Goal: Task Accomplishment & Management: Use online tool/utility

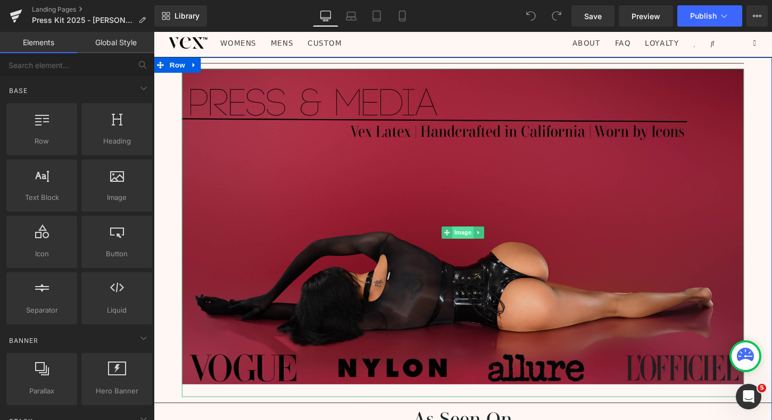
click at [478, 243] on span "Image" at bounding box center [476, 241] width 22 height 13
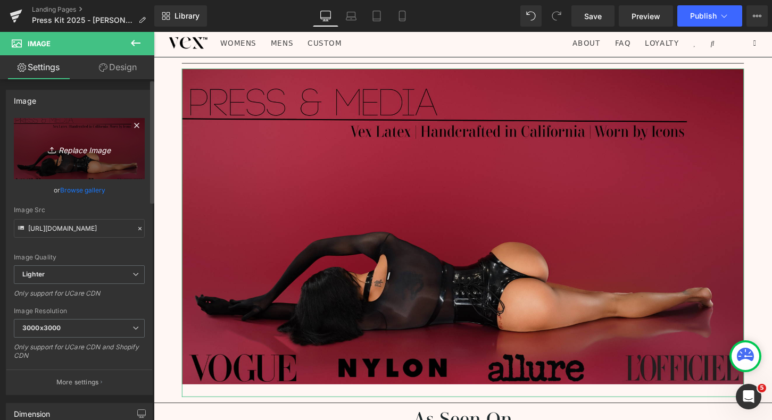
click at [86, 152] on icon "Replace Image" at bounding box center [79, 148] width 85 height 13
type input "C:\fakepath\2.png"
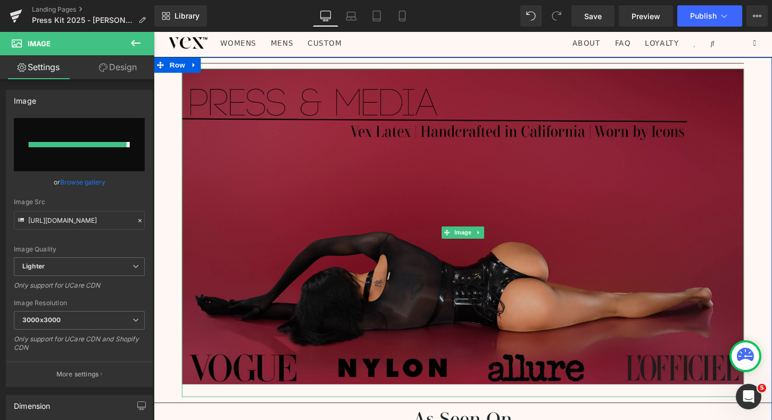
type input "[URL][DOMAIN_NAME]"
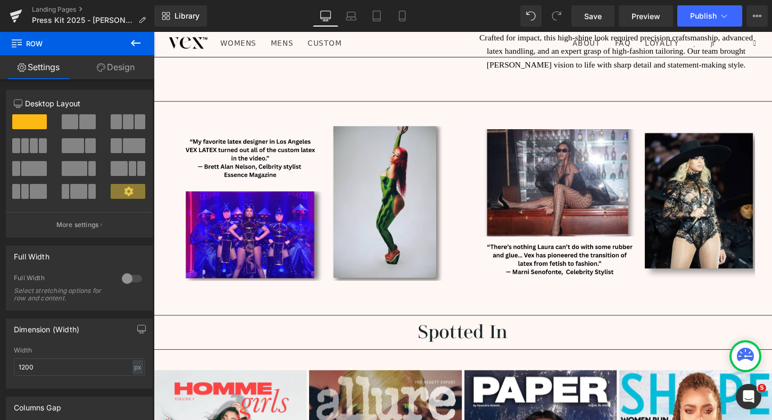
scroll to position [1442, 0]
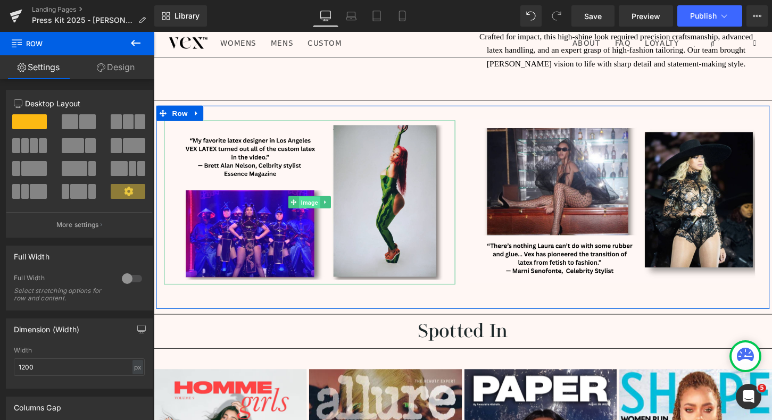
click at [321, 203] on span "Image" at bounding box center [316, 209] width 22 height 13
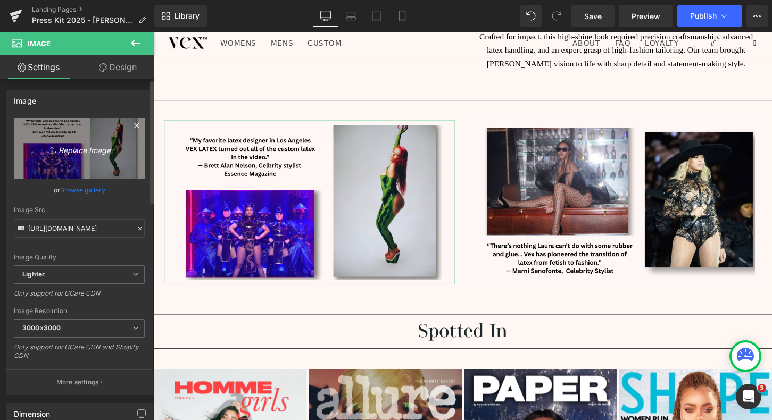
click at [79, 151] on icon "Replace Image" at bounding box center [79, 148] width 85 height 13
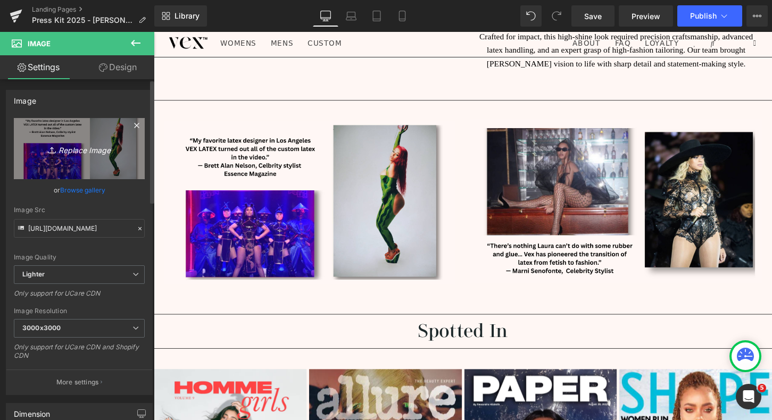
type input "C:\fakepath\5.png"
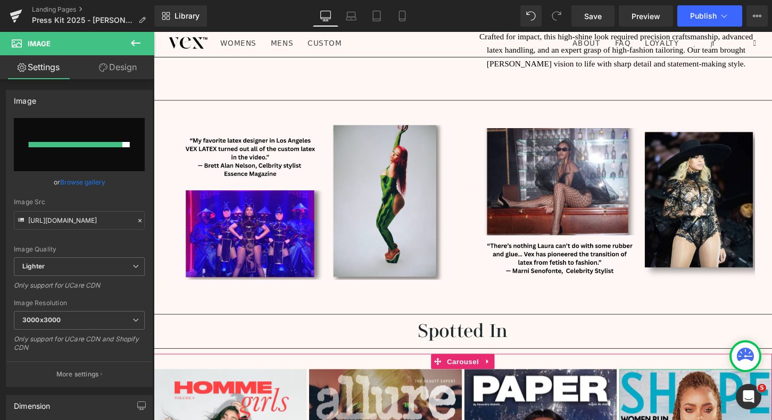
type input "[URL][DOMAIN_NAME]"
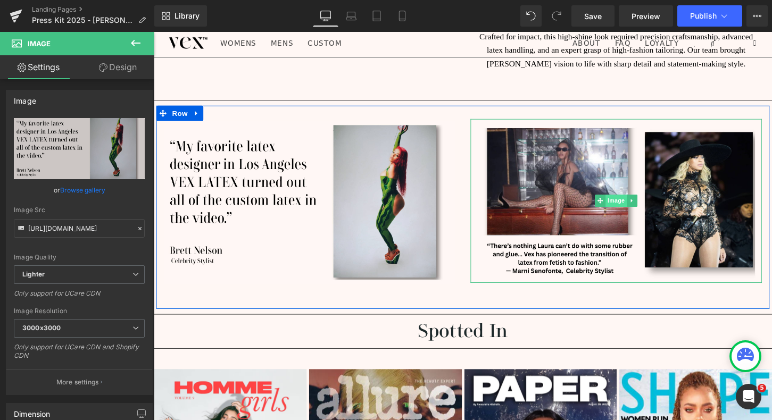
click at [639, 201] on span "Image" at bounding box center [635, 207] width 22 height 13
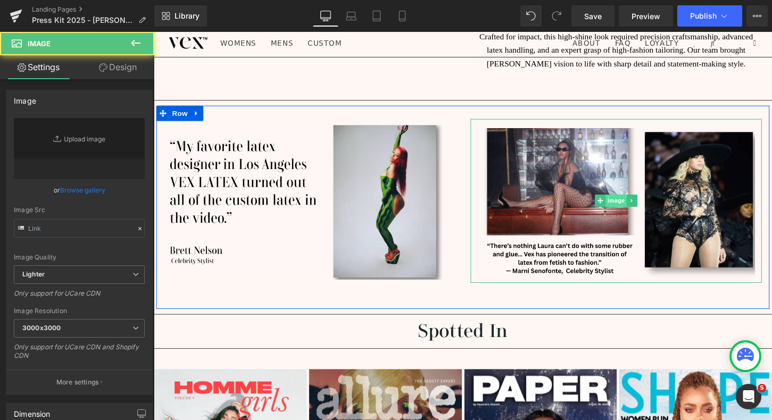
type input "[URL][DOMAIN_NAME]"
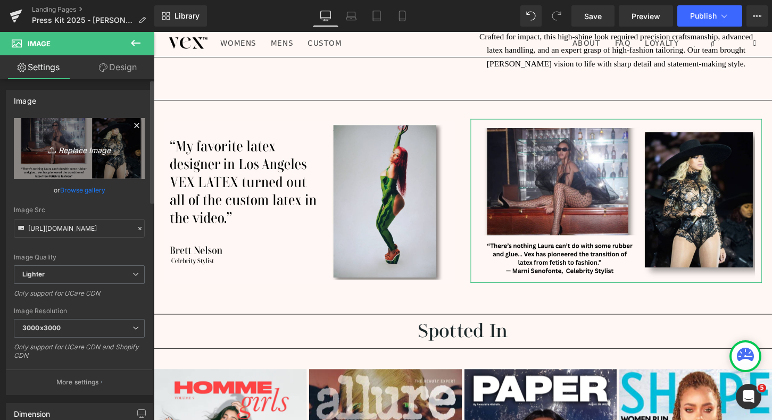
click at [90, 151] on icon "Replace Image" at bounding box center [79, 148] width 85 height 13
type input "C:\fakepath\6.png"
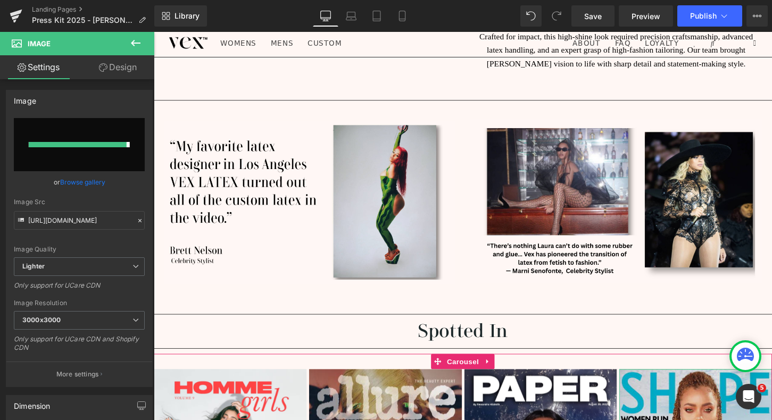
type input "[URL][DOMAIN_NAME]"
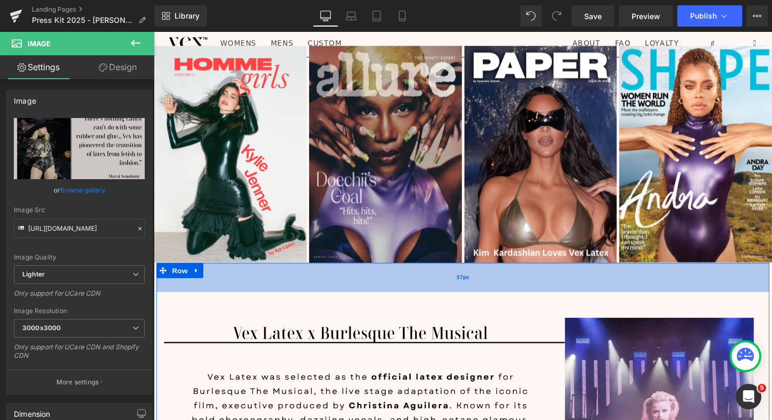
scroll to position [1781, 0]
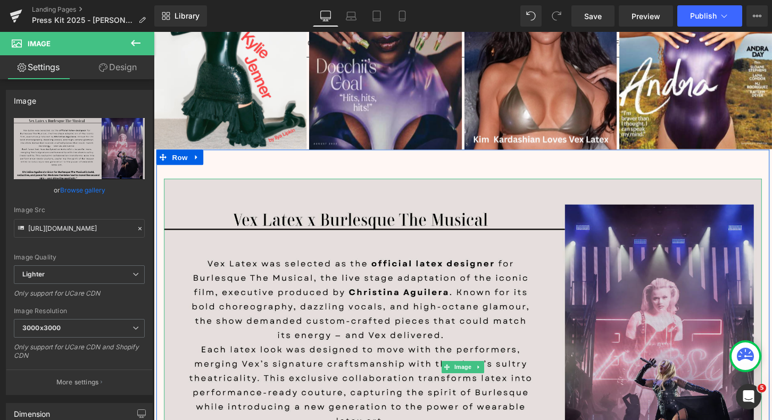
scroll to position [1897, 0]
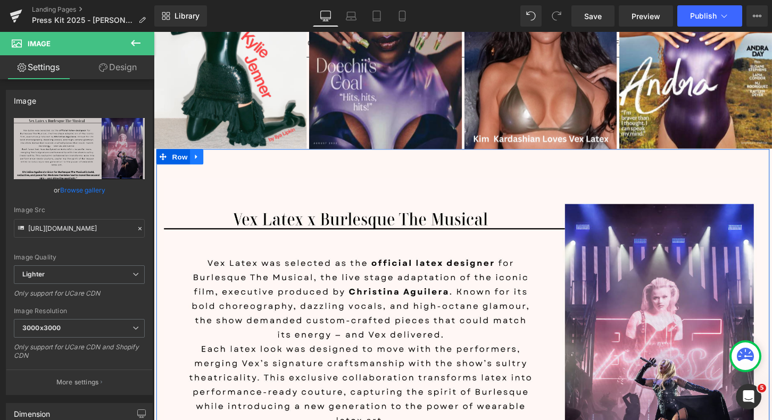
click at [201, 158] on icon at bounding box center [198, 162] width 7 height 8
click at [211, 159] on icon at bounding box center [212, 162] width 7 height 7
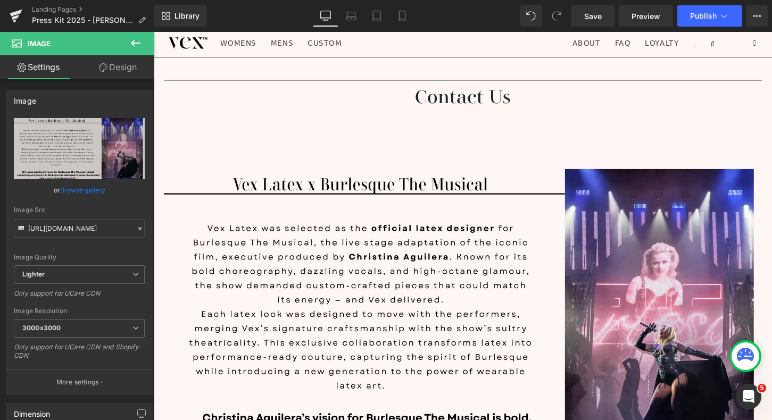
scroll to position [2407, 0]
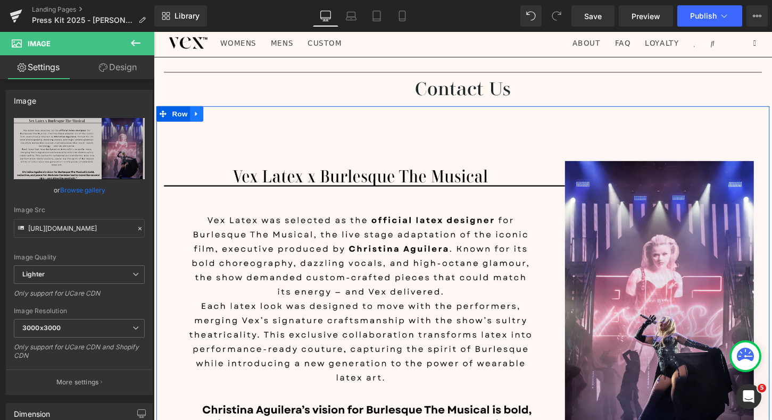
click at [199, 113] on icon at bounding box center [198, 117] width 7 height 8
click at [223, 110] on link at bounding box center [226, 118] width 14 height 16
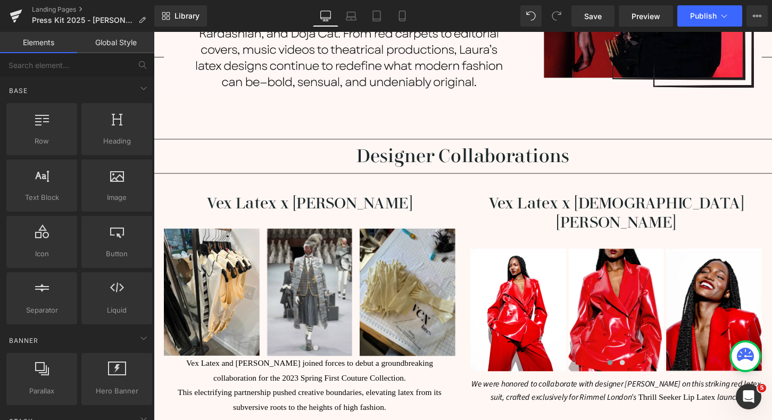
scroll to position [1035, 0]
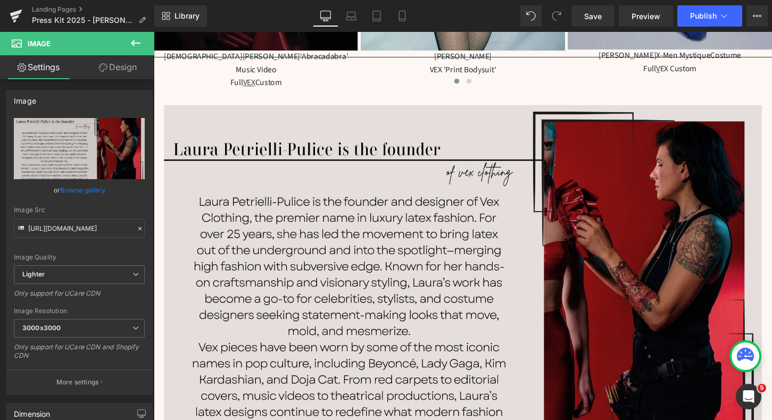
scroll to position [673, 0]
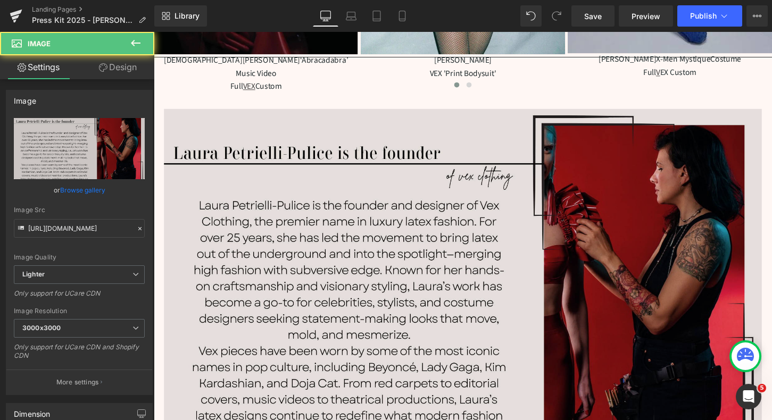
click at [280, 112] on img at bounding box center [475, 304] width 623 height 385
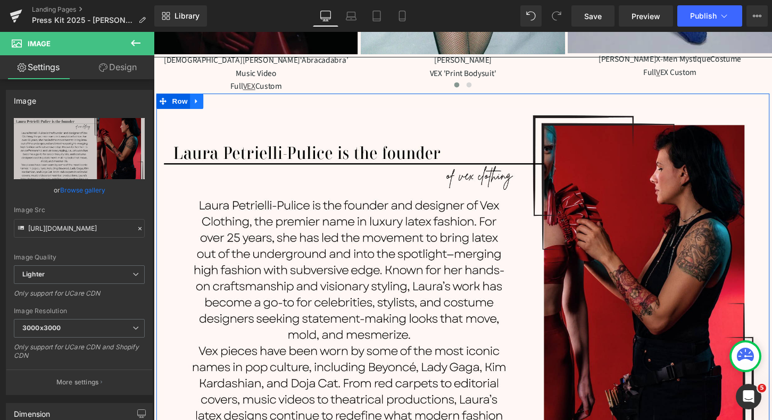
click at [196, 100] on icon at bounding box center [198, 104] width 7 height 8
click at [212, 101] on icon at bounding box center [212, 104] width 7 height 7
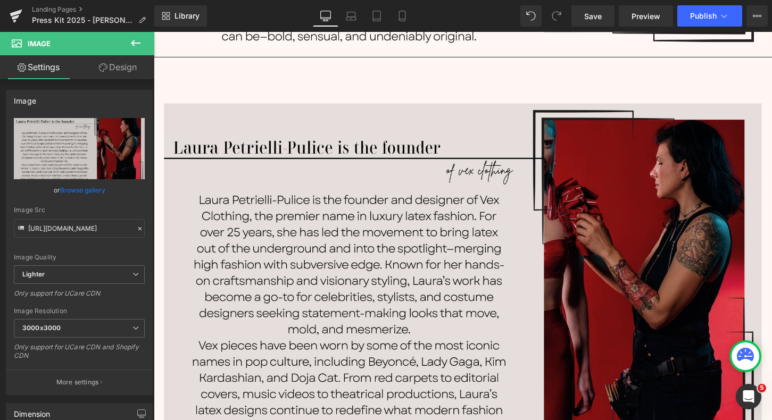
scroll to position [1088, 0]
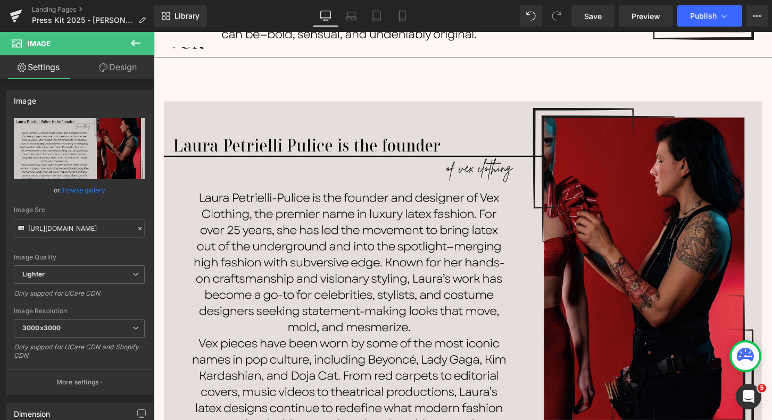
click at [435, 226] on img at bounding box center [475, 296] width 623 height 385
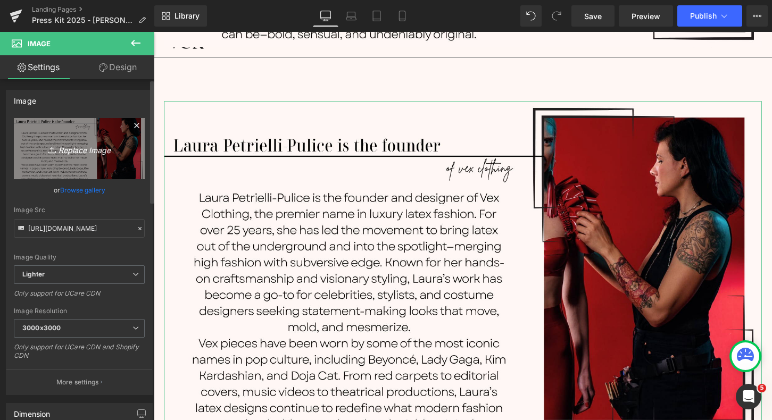
click at [87, 150] on icon "Replace Image" at bounding box center [79, 148] width 85 height 13
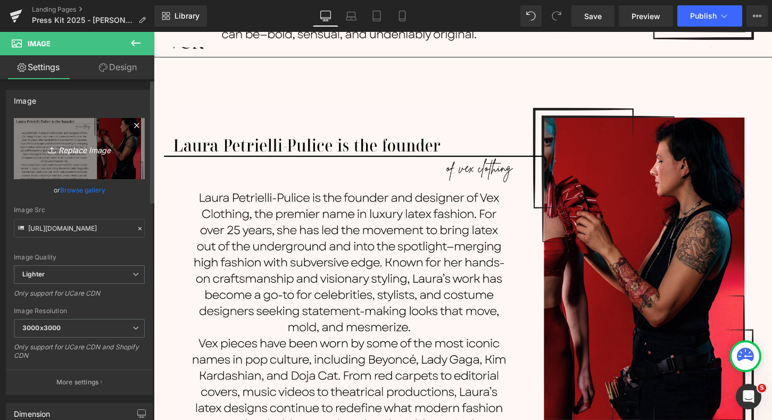
type input "C:\fakepath\7.png"
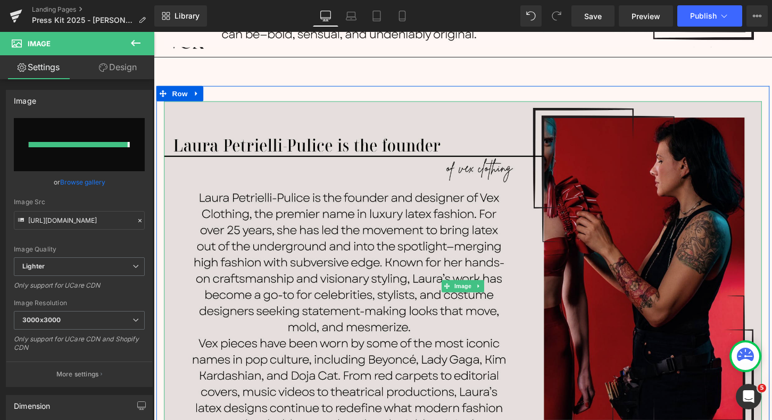
type input "[URL][DOMAIN_NAME]"
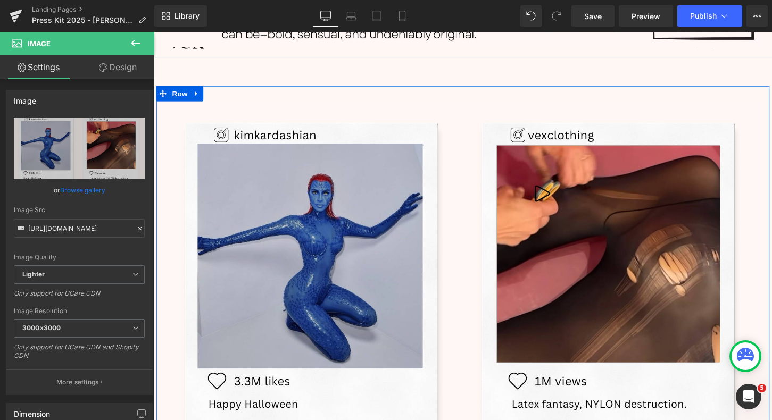
click at [583, 88] on div "Image Row" at bounding box center [475, 291] width 639 height 407
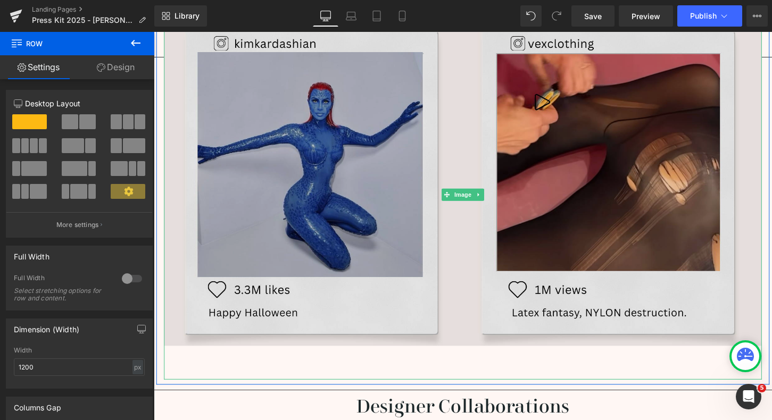
scroll to position [1070, 0]
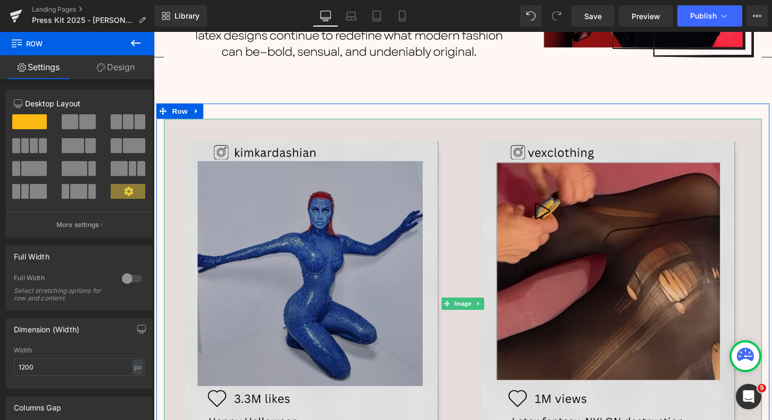
click at [508, 247] on img at bounding box center [475, 314] width 623 height 385
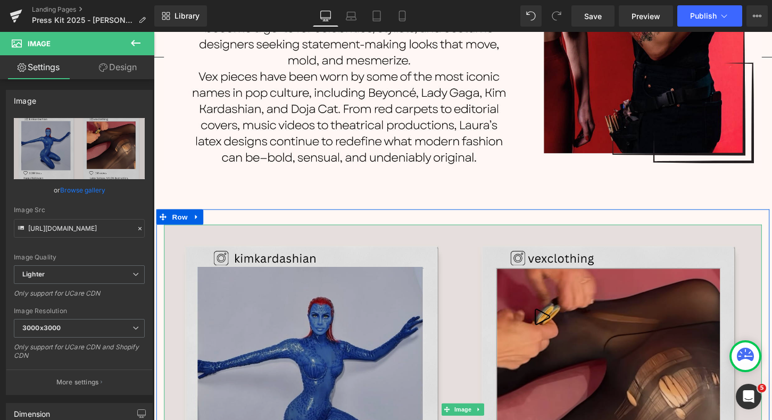
scroll to position [947, 0]
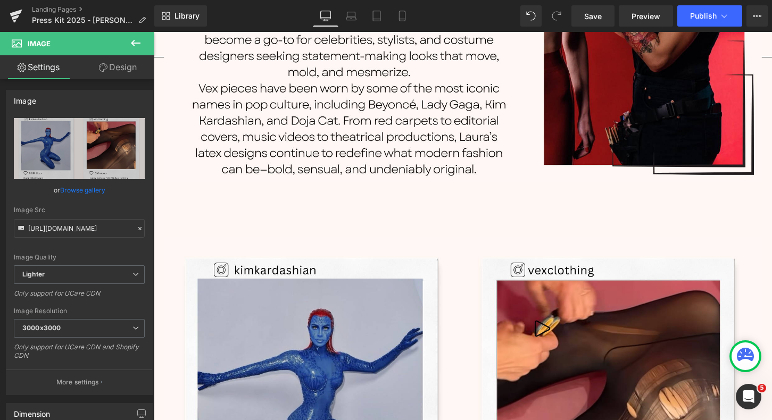
click at [128, 46] on button at bounding box center [135, 43] width 37 height 23
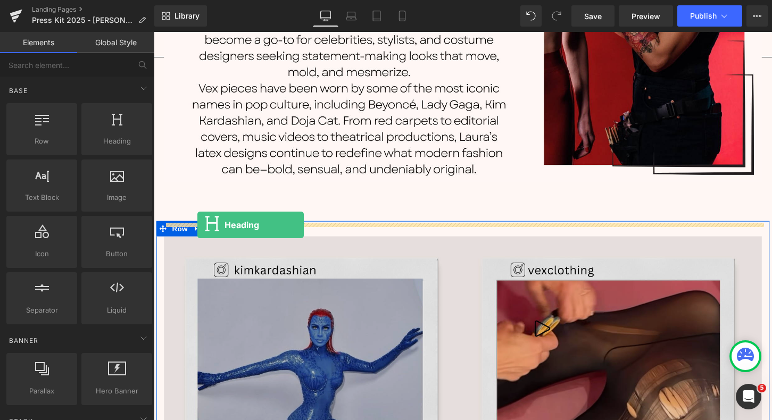
drag, startPoint x: 274, startPoint y: 172, endPoint x: 199, endPoint y: 233, distance: 95.8
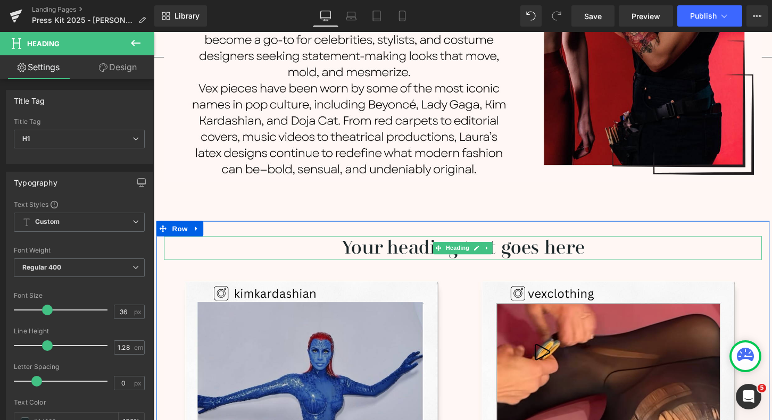
click at [591, 250] on h1 "Your heading text goes here" at bounding box center [475, 257] width 623 height 24
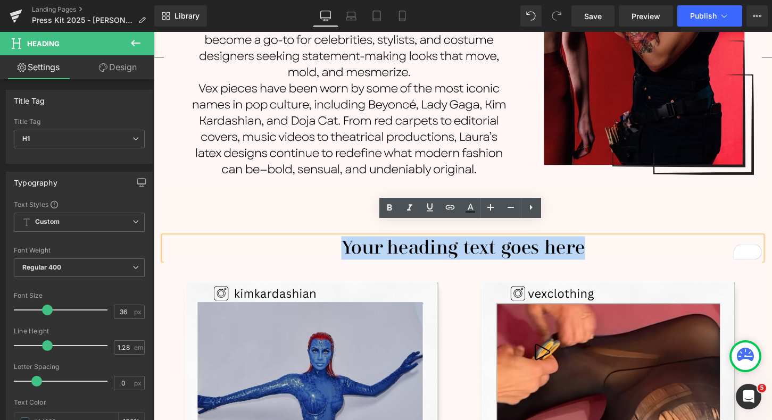
drag, startPoint x: 610, startPoint y: 247, endPoint x: 328, endPoint y: 252, distance: 281.6
click at [328, 252] on h1 "Your heading text goes here" at bounding box center [475, 257] width 623 height 24
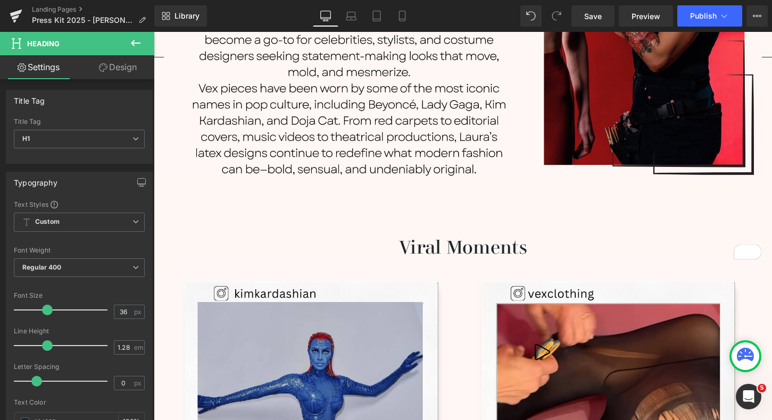
click at [132, 38] on icon at bounding box center [135, 43] width 13 height 13
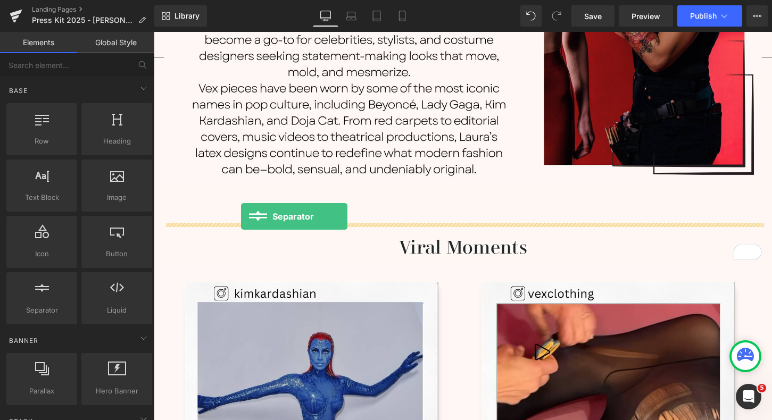
drag, startPoint x: 209, startPoint y: 326, endPoint x: 245, endPoint y: 224, distance: 107.7
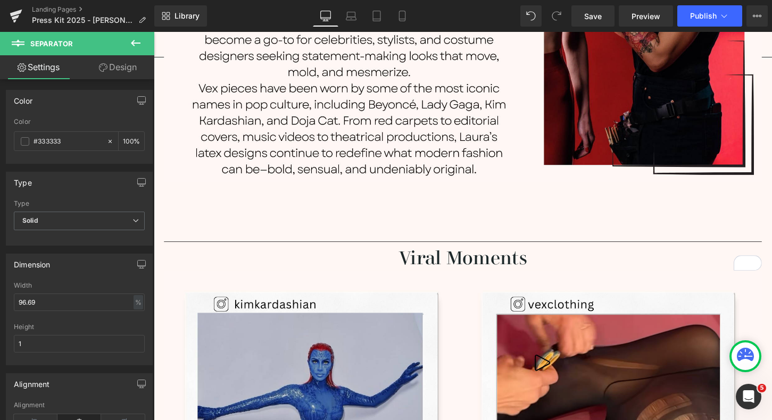
click at [136, 44] on icon at bounding box center [135, 43] width 13 height 13
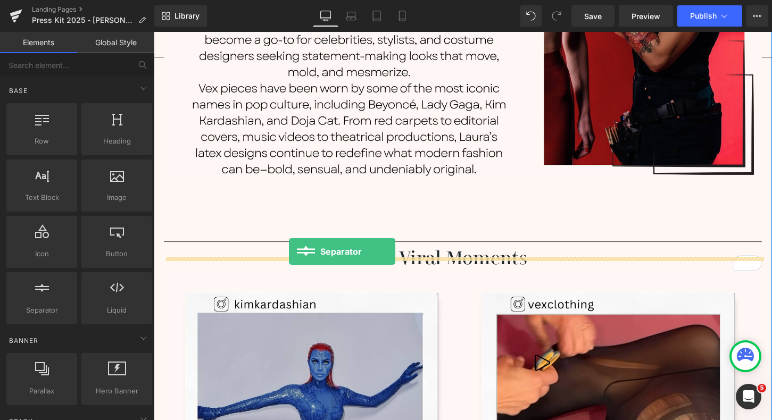
drag, startPoint x: 201, startPoint y: 330, endPoint x: 294, endPoint y: 261, distance: 116.3
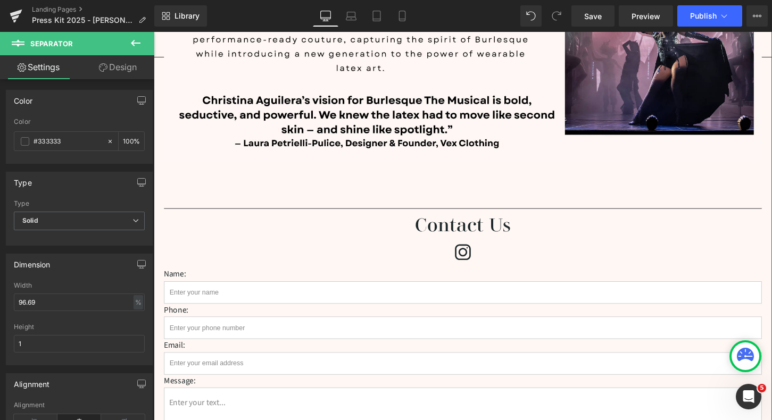
scroll to position [2714, 0]
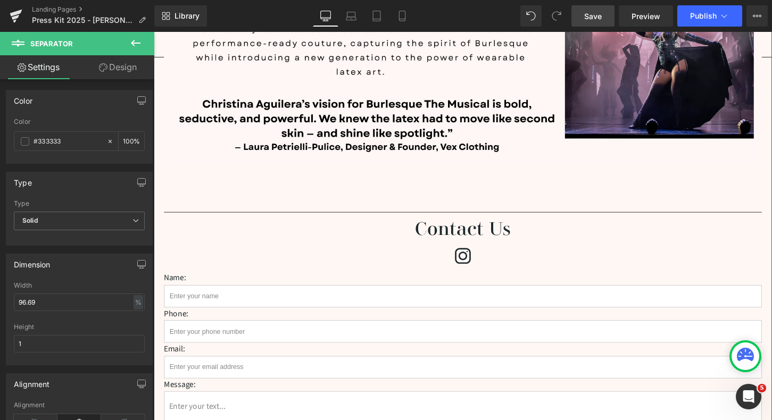
click at [598, 16] on span "Save" at bounding box center [593, 16] width 18 height 11
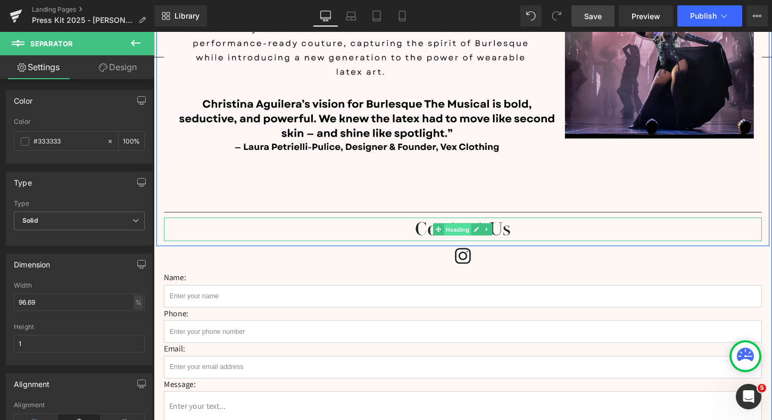
click at [484, 232] on span "Heading" at bounding box center [470, 238] width 29 height 13
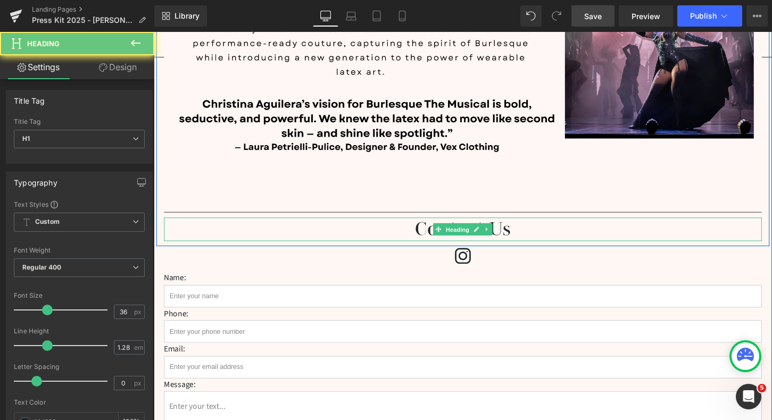
click at [523, 226] on h1 "Contact Us" at bounding box center [475, 238] width 623 height 24
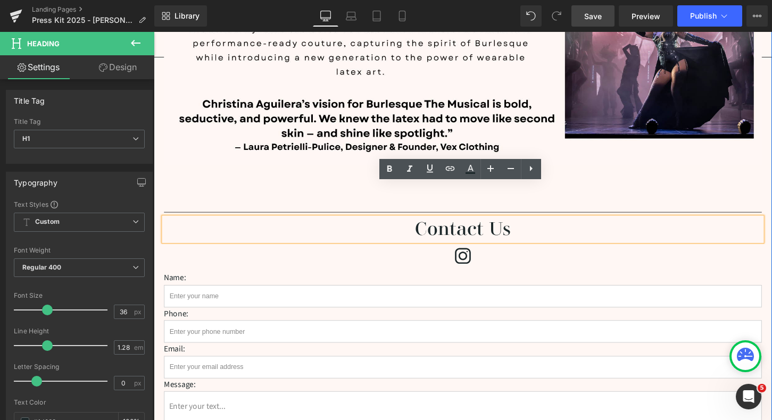
click at [523, 226] on h1 "Contact Us" at bounding box center [475, 238] width 623 height 24
drag, startPoint x: 523, startPoint y: 201, endPoint x: 426, endPoint y: 201, distance: 96.9
click at [424, 226] on h1 "Contact Us" at bounding box center [475, 238] width 623 height 24
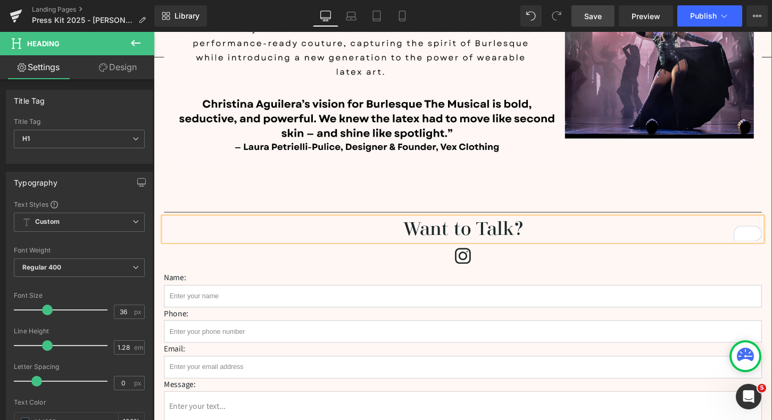
click at [472, 226] on h1 "Want to Talk?" at bounding box center [475, 238] width 623 height 24
click at [562, 226] on h1 "Want To Talk?" at bounding box center [475, 238] width 623 height 24
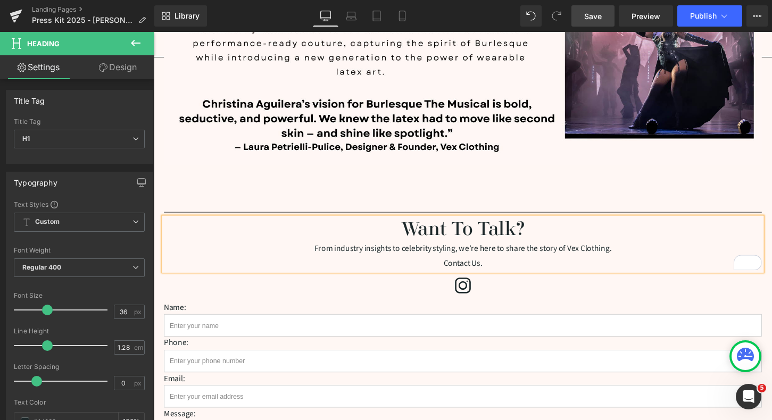
click at [592, 13] on span "Save" at bounding box center [593, 16] width 18 height 11
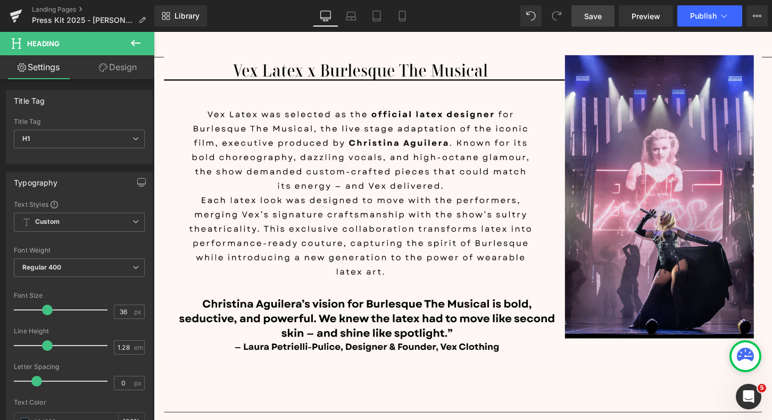
scroll to position [2243, 0]
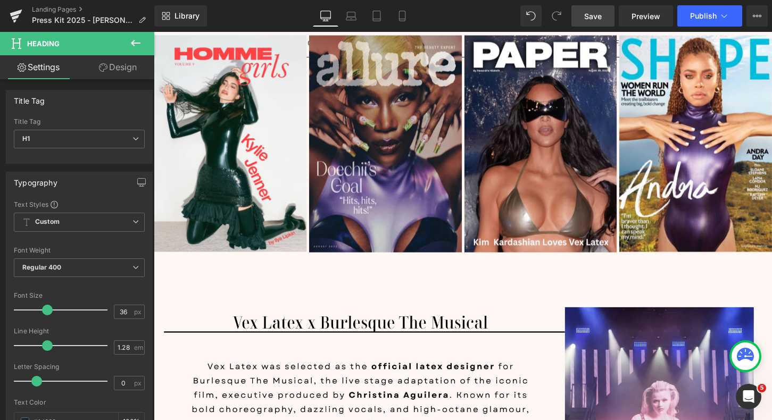
click at [601, 16] on span "Save" at bounding box center [593, 16] width 18 height 11
click at [134, 45] on icon at bounding box center [136, 43] width 10 height 6
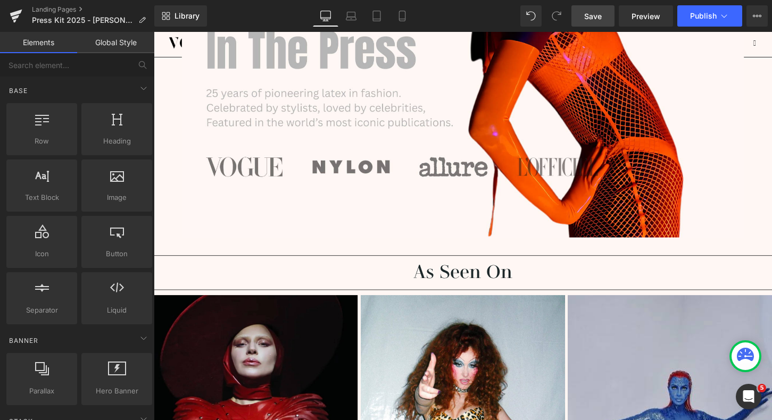
scroll to position [0, 0]
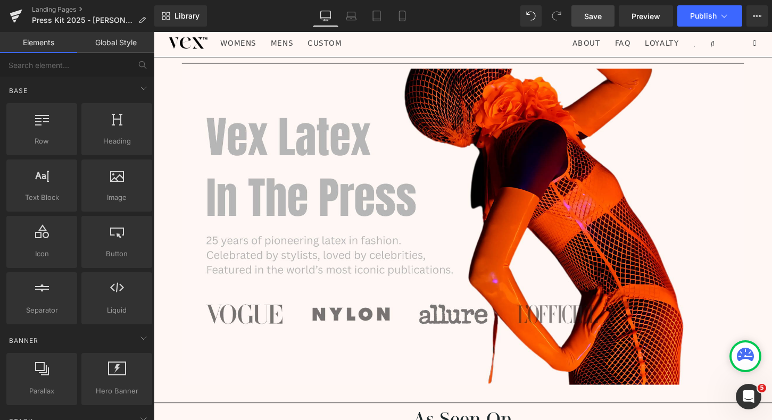
click at [604, 17] on link "Save" at bounding box center [593, 15] width 43 height 21
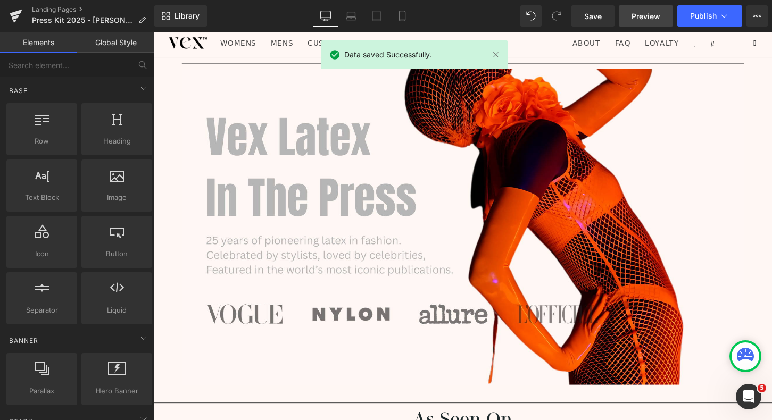
click at [637, 22] on link "Preview" at bounding box center [646, 15] width 54 height 21
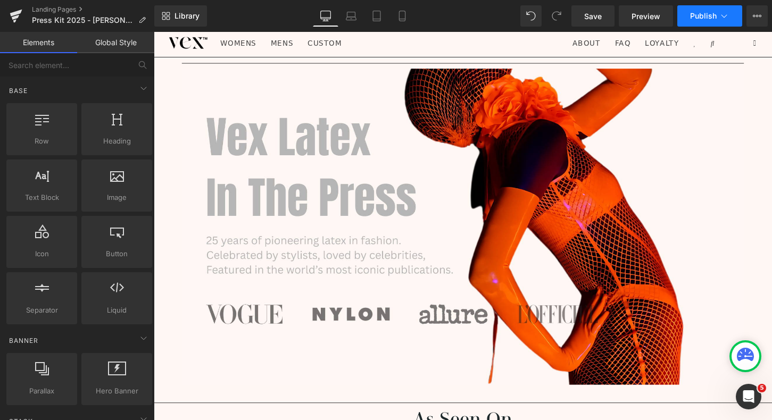
click at [698, 14] on span "Publish" at bounding box center [703, 16] width 27 height 9
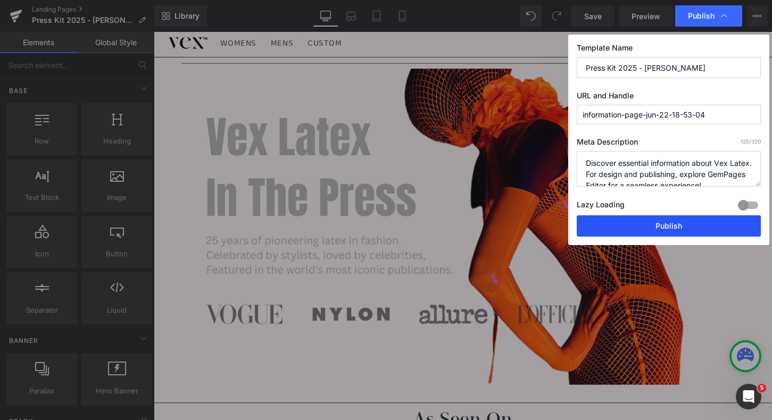
click at [671, 221] on button "Publish" at bounding box center [669, 226] width 184 height 21
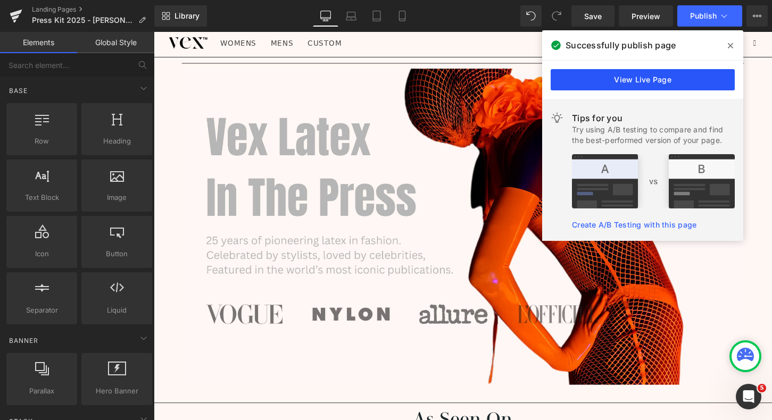
click at [665, 87] on link "View Live Page" at bounding box center [643, 79] width 184 height 21
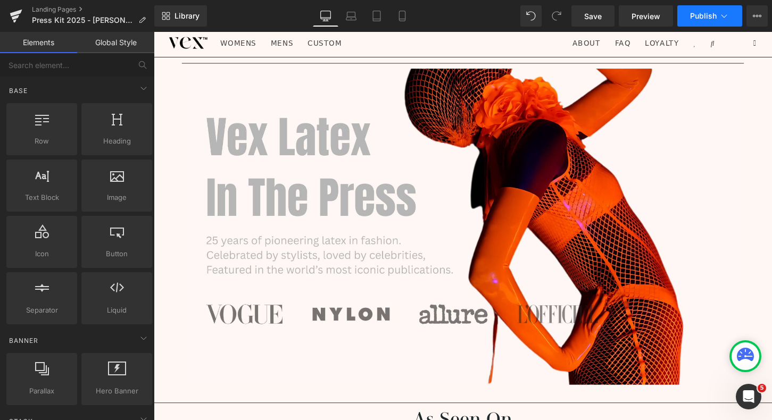
click at [708, 15] on span "Publish" at bounding box center [703, 16] width 27 height 9
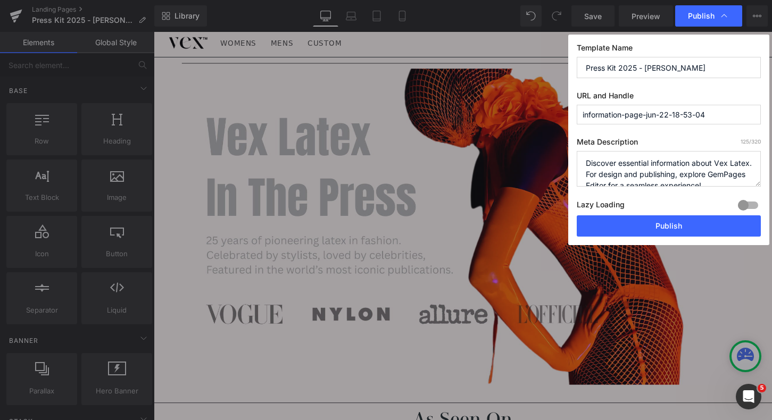
click at [713, 113] on input "information-page-jun-22-18-53-04" at bounding box center [669, 115] width 184 height 20
drag, startPoint x: 639, startPoint y: 67, endPoint x: 758, endPoint y: 67, distance: 119.2
click at [758, 69] on input "Press Kit 2025 - [PERSON_NAME]" at bounding box center [669, 67] width 184 height 21
type input "Press Kit 2025"
drag, startPoint x: 716, startPoint y: 117, endPoint x: 538, endPoint y: 111, distance: 177.9
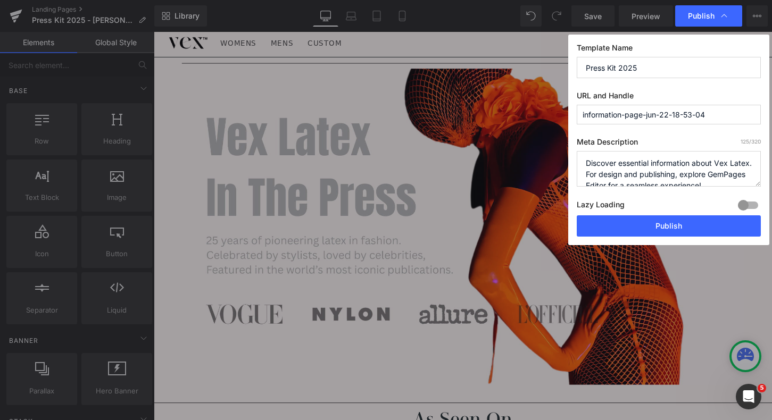
click at [538, 112] on div "Publish Template Name Press Kit 2025 URL and Handle information-page-jun-22-18-…" at bounding box center [386, 210] width 772 height 420
type input "press-kit"
click at [673, 224] on button "Publish" at bounding box center [669, 226] width 184 height 21
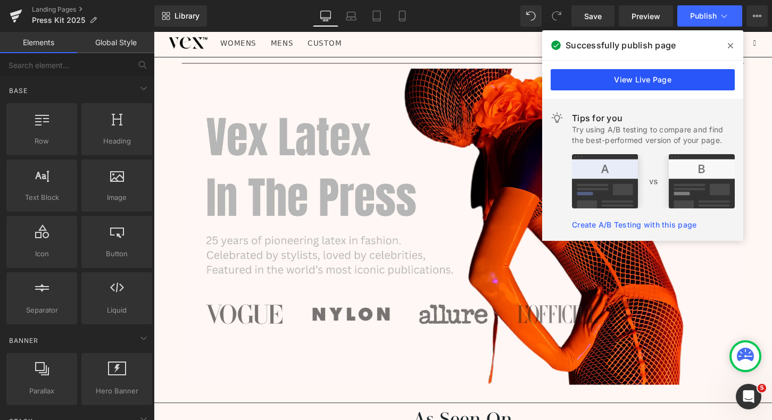
click at [650, 81] on link "View Live Page" at bounding box center [643, 79] width 184 height 21
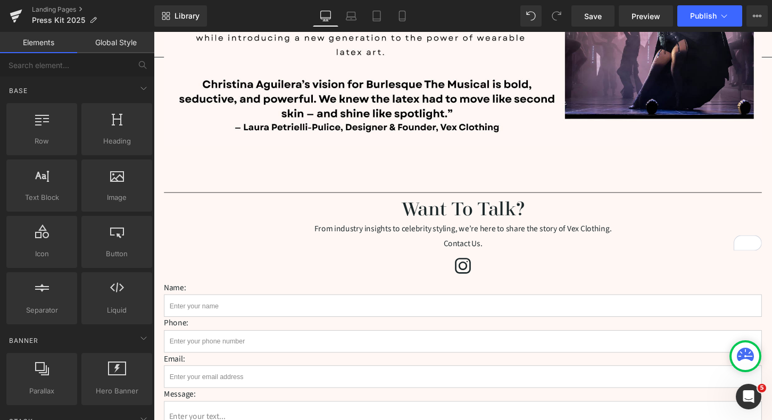
scroll to position [2740, 0]
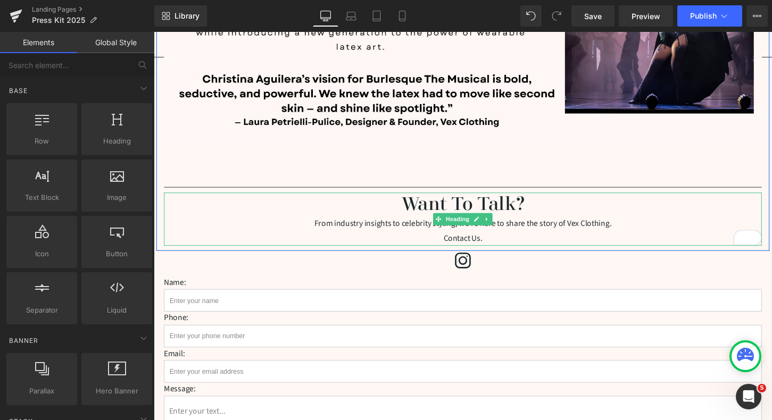
click at [414, 200] on h1 "Want To Talk?" at bounding box center [475, 212] width 623 height 24
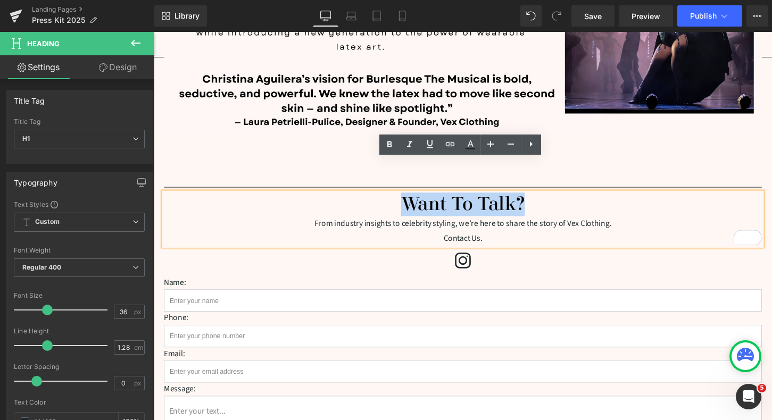
drag, startPoint x: 496, startPoint y: 176, endPoint x: 538, endPoint y: 174, distance: 42.1
click at [538, 200] on h1 "Want To Talk?" at bounding box center [475, 212] width 623 height 24
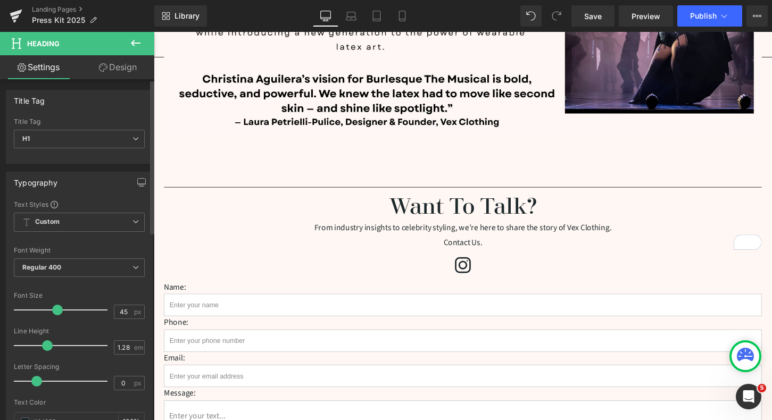
type input "47"
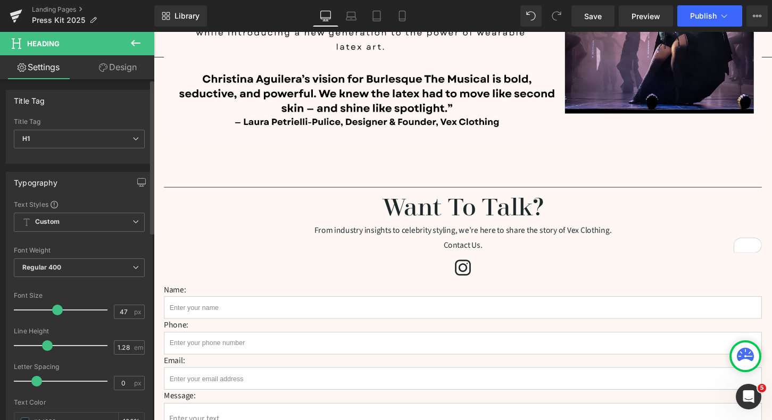
drag, startPoint x: 44, startPoint y: 311, endPoint x: 54, endPoint y: 310, distance: 10.2
click at [54, 310] on span at bounding box center [57, 310] width 11 height 11
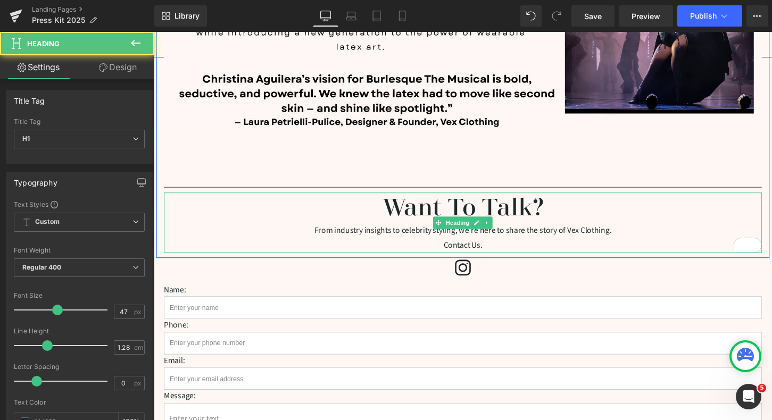
click at [321, 232] on div "From industry insights to celebrity styling, we’re here to share the story of V…" at bounding box center [475, 239] width 623 height 15
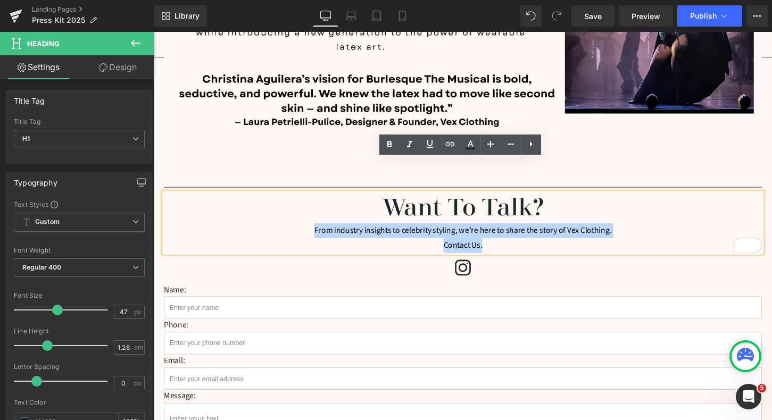
drag, startPoint x: 318, startPoint y: 203, endPoint x: 505, endPoint y: 213, distance: 187.1
click at [505, 213] on div "Want To Talk? From industry insights to celebrity styling, we’re here to share …" at bounding box center [475, 231] width 623 height 63
click at [505, 247] on div "Contact Us." at bounding box center [475, 254] width 623 height 15
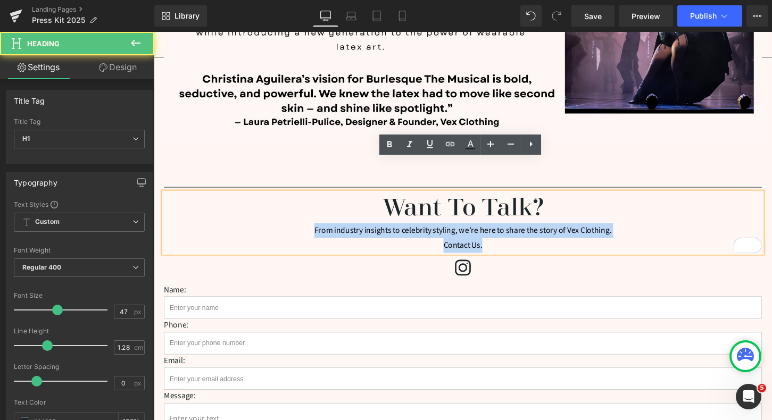
drag, startPoint x: 321, startPoint y: 204, endPoint x: 499, endPoint y: 220, distance: 177.9
click at [499, 220] on div "Want To Talk? From industry insights to celebrity styling, we’re here to share …" at bounding box center [475, 231] width 623 height 63
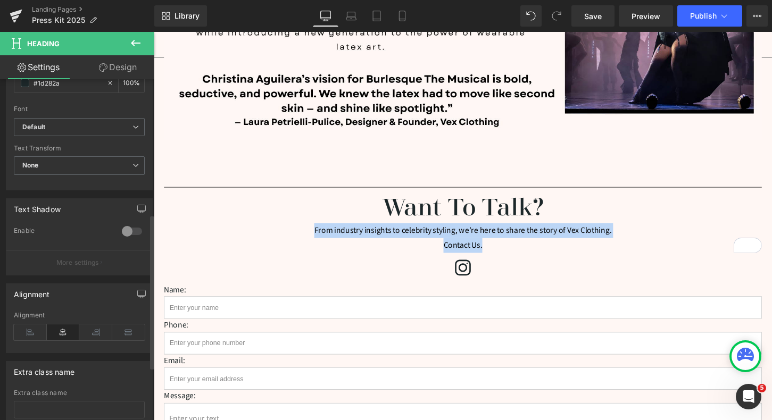
scroll to position [414, 0]
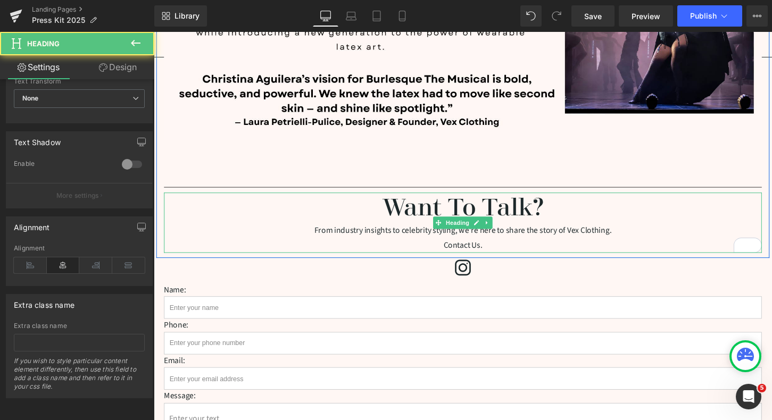
click at [255, 200] on h1 "Want To Talk?" at bounding box center [475, 216] width 623 height 32
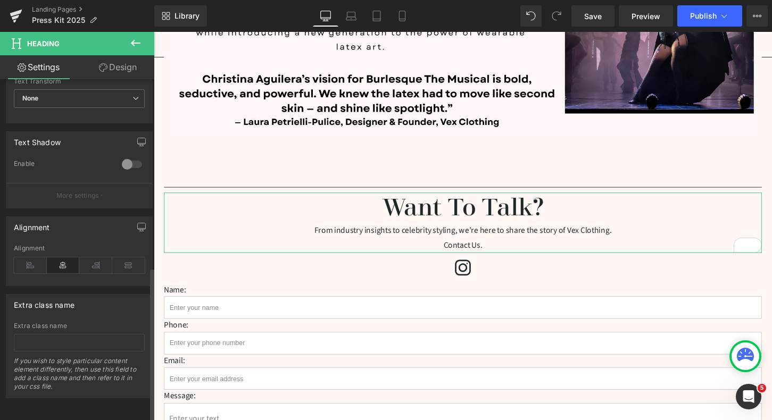
click at [125, 156] on div at bounding box center [132, 164] width 26 height 17
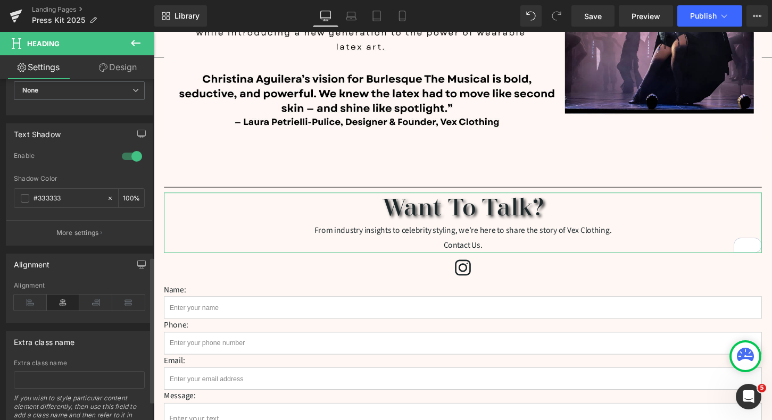
click at [125, 156] on div at bounding box center [132, 156] width 26 height 17
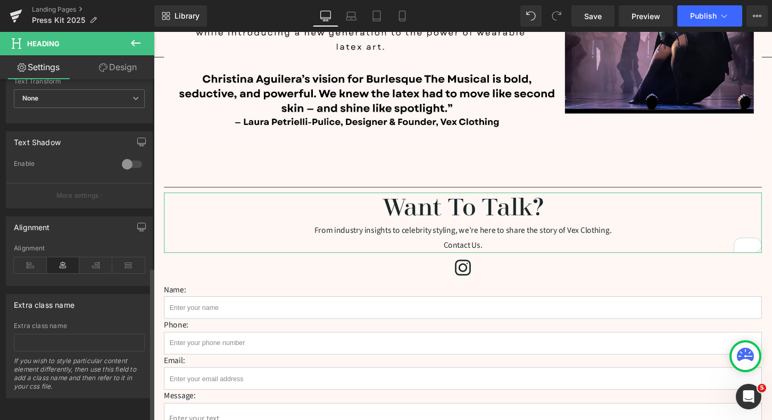
click at [128, 158] on div at bounding box center [132, 164] width 26 height 17
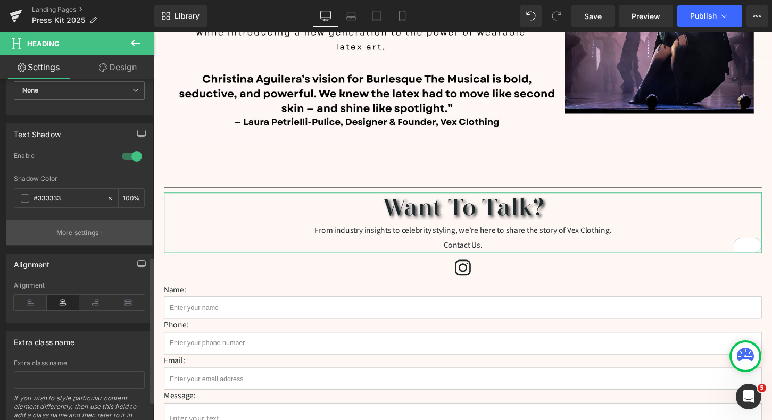
click at [95, 239] on button "More settings" at bounding box center [79, 232] width 146 height 25
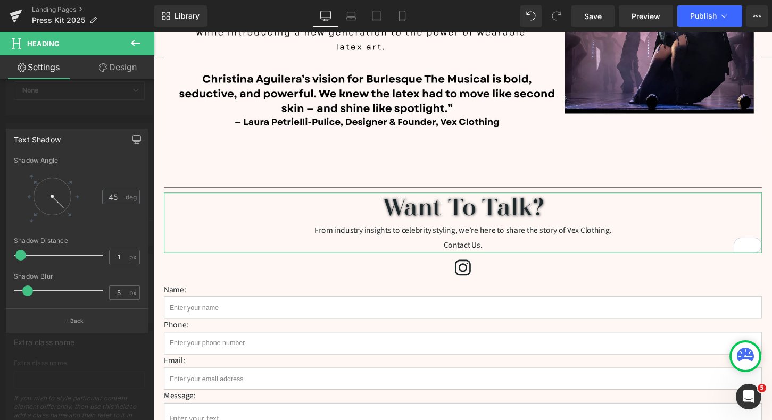
type input "0"
drag, startPoint x: 24, startPoint y: 257, endPoint x: 14, endPoint y: 257, distance: 10.1
click at [14, 257] on span at bounding box center [19, 255] width 11 height 11
type input "0"
drag, startPoint x: 29, startPoint y: 296, endPoint x: 20, endPoint y: 294, distance: 9.9
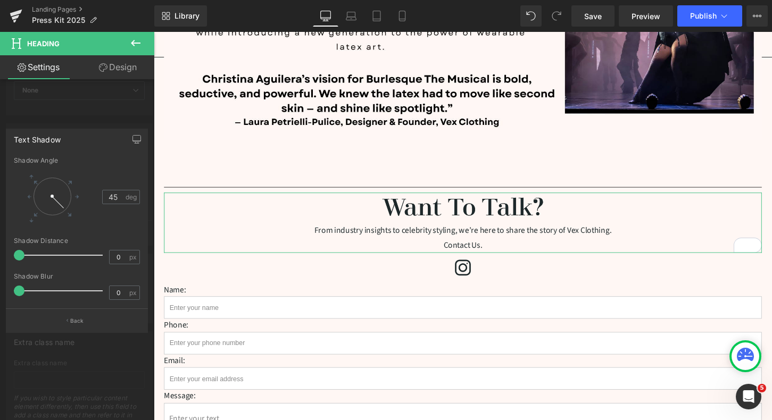
click at [20, 294] on div at bounding box center [61, 290] width 84 height 21
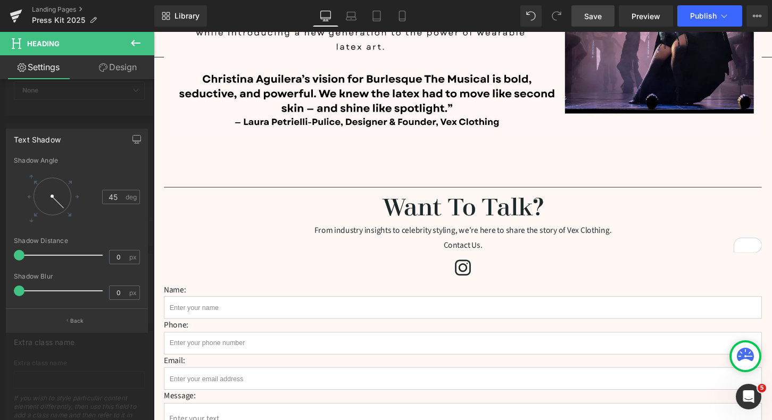
click at [599, 11] on span "Save" at bounding box center [593, 16] width 18 height 11
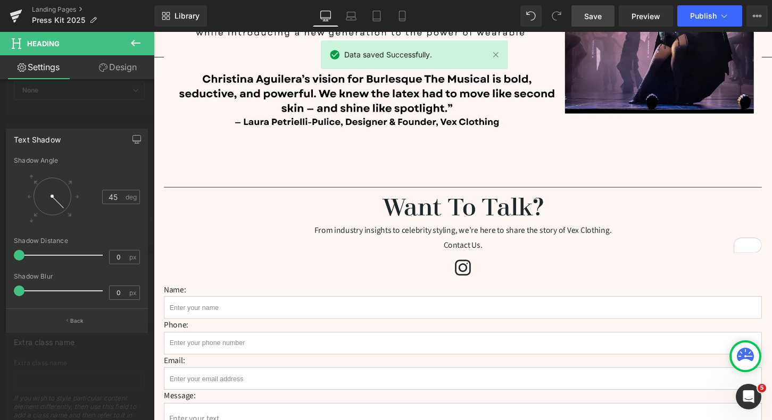
scroll to position [2755, 0]
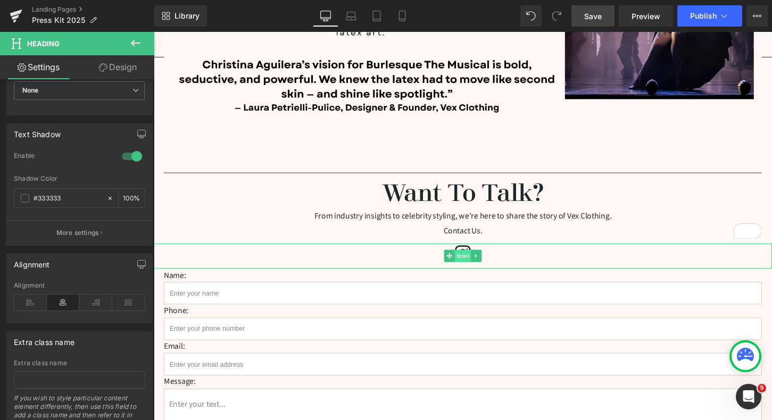
click at [477, 259] on span "Icon" at bounding box center [475, 265] width 17 height 13
